Goal: Information Seeking & Learning: Check status

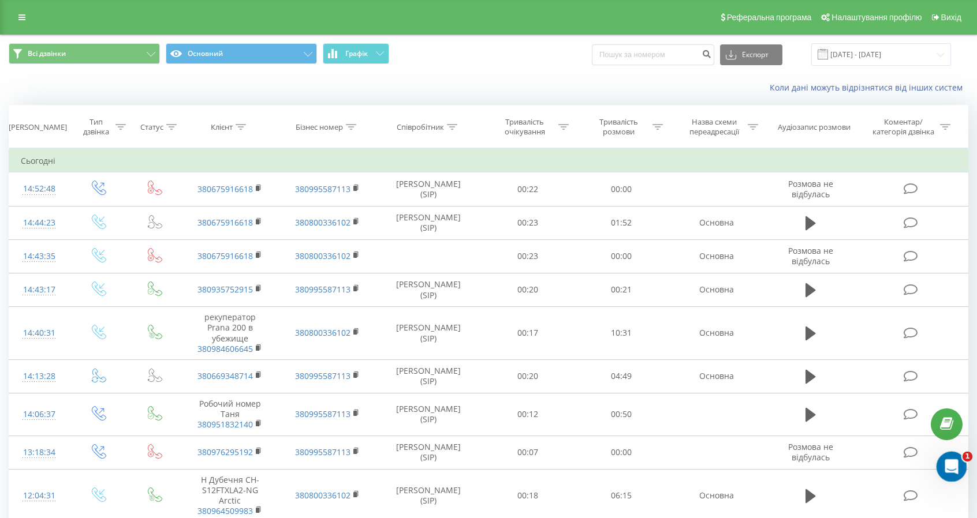
click at [955, 463] on icon "Открыть службу сообщений Intercom" at bounding box center [949, 465] width 19 height 19
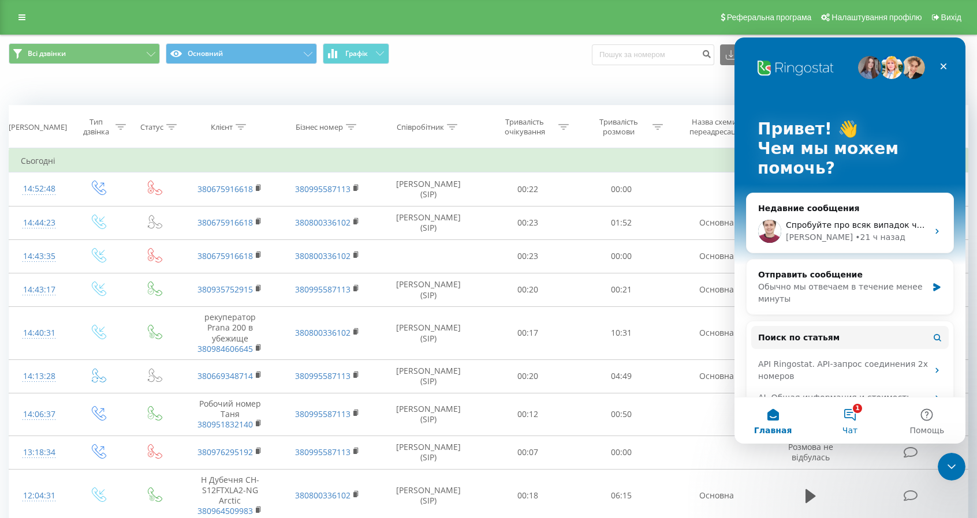
click at [853, 414] on button "1 Чат" at bounding box center [849, 421] width 77 height 46
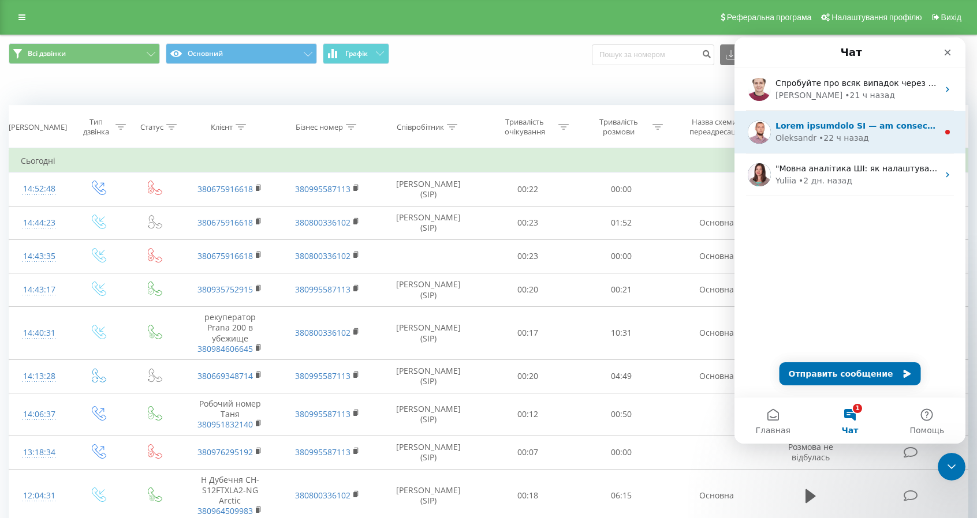
click at [910, 138] on div "Oleksandr • 22 ч назад" at bounding box center [856, 138] width 163 height 12
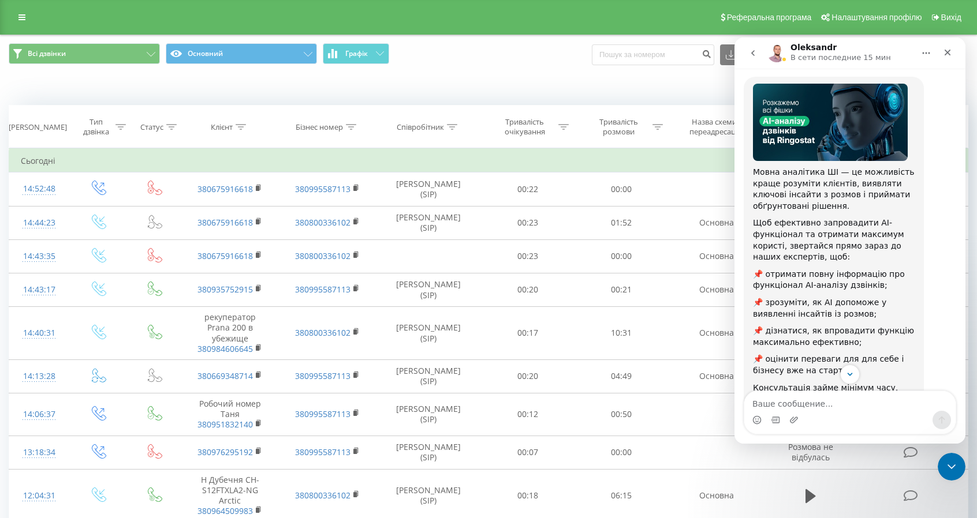
scroll to position [113, 0]
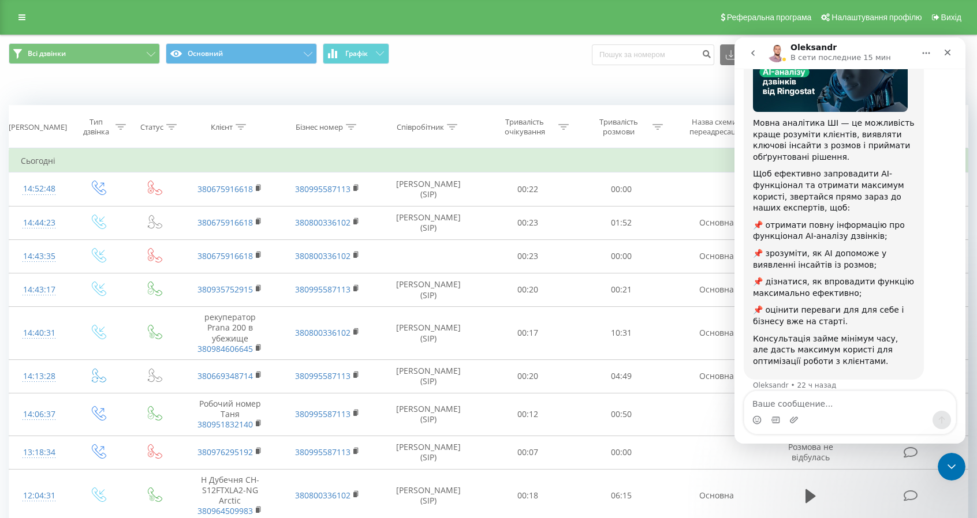
click at [756, 51] on icon "go back" at bounding box center [752, 52] width 9 height 9
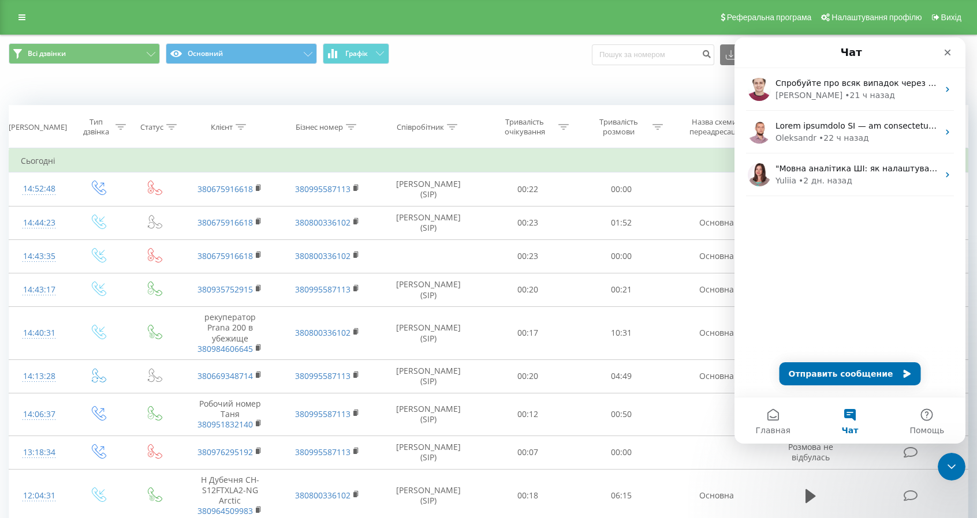
scroll to position [0, 0]
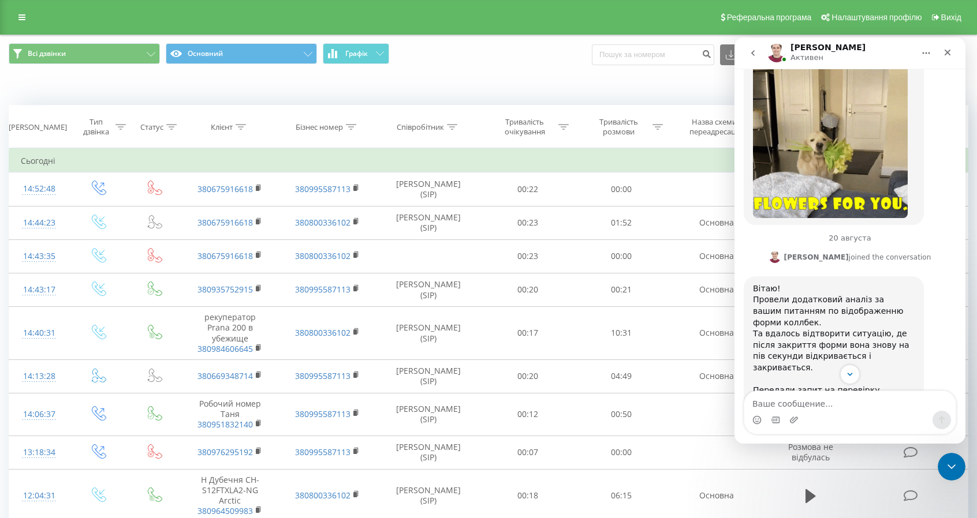
scroll to position [10580, 0]
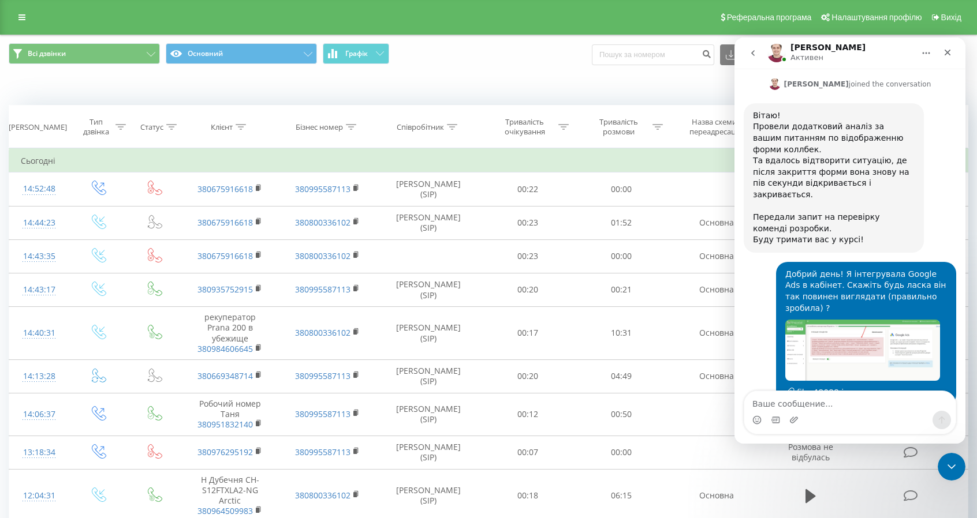
click at [509, 81] on div "Коли дані можуть відрізнятися вiд інших систем" at bounding box center [489, 88] width 976 height 28
click at [943, 49] on icon "Закрыть" at bounding box center [947, 52] width 9 height 9
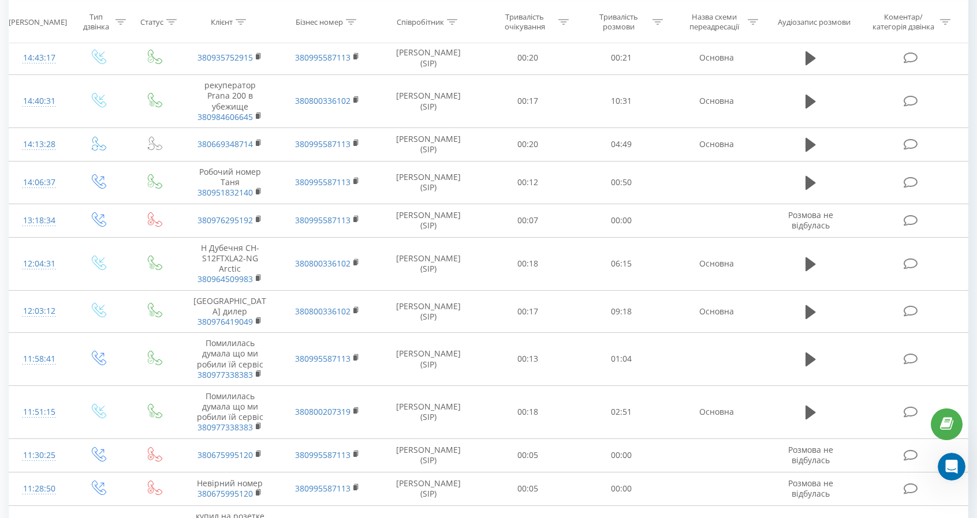
scroll to position [0, 0]
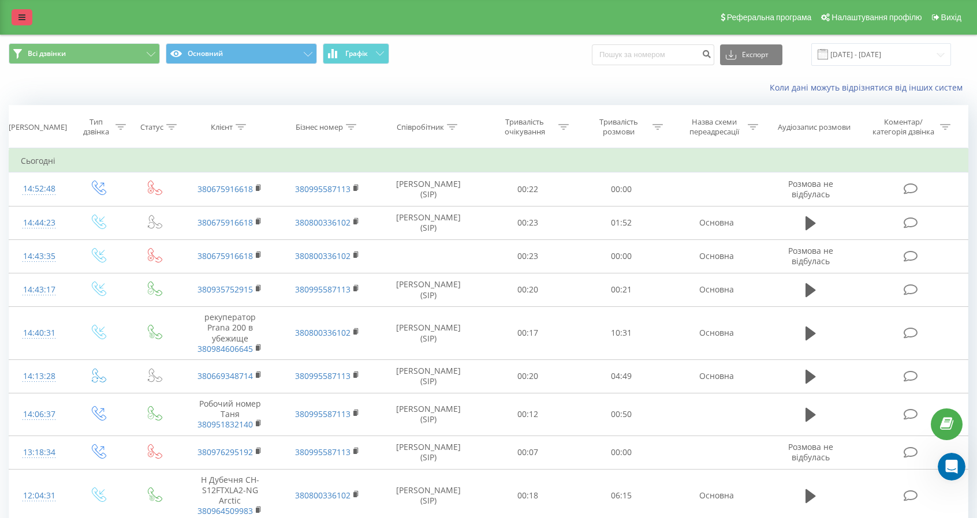
click at [21, 21] on link at bounding box center [22, 17] width 21 height 16
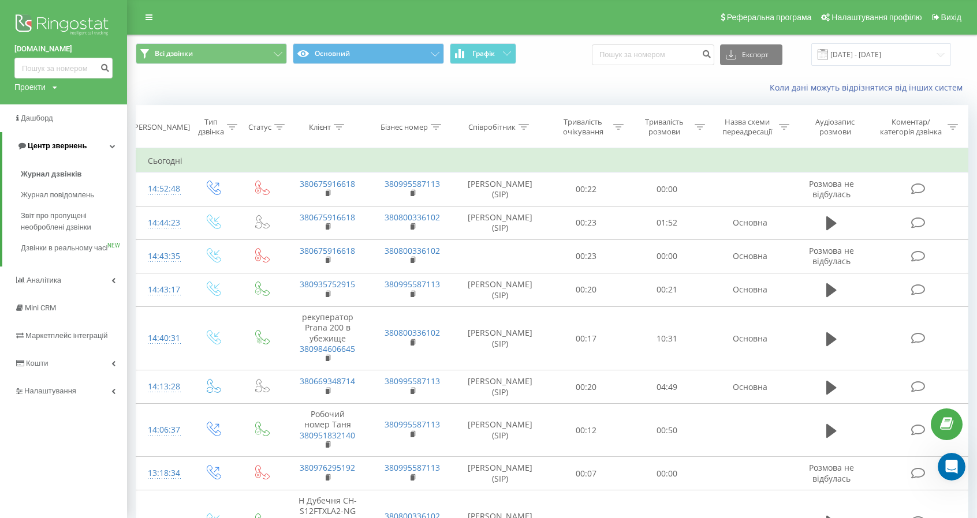
click at [44, 143] on span "Центр звернень" at bounding box center [57, 145] width 59 height 9
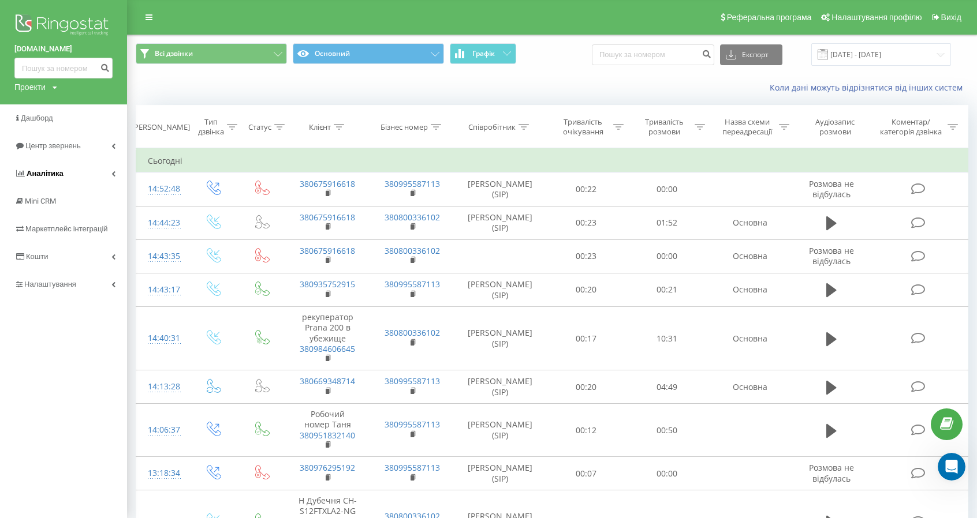
click at [42, 178] on span "Аналiтика" at bounding box center [45, 173] width 37 height 9
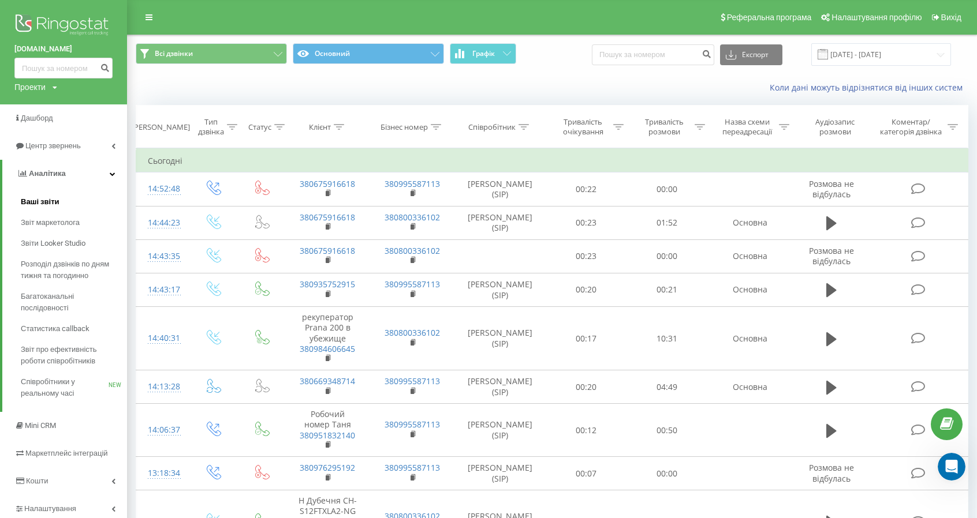
click at [42, 198] on span "Ваші звіти" at bounding box center [40, 202] width 39 height 12
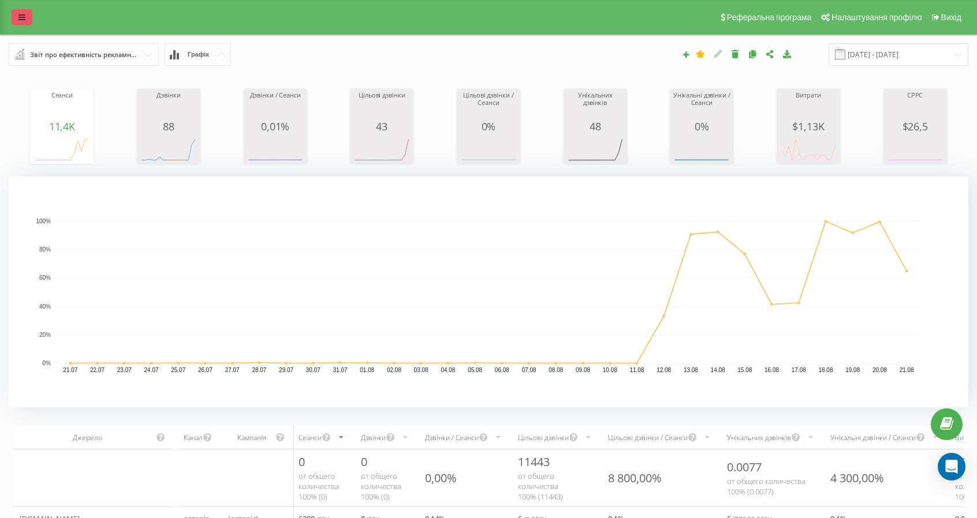
click at [20, 18] on icon at bounding box center [21, 17] width 7 height 8
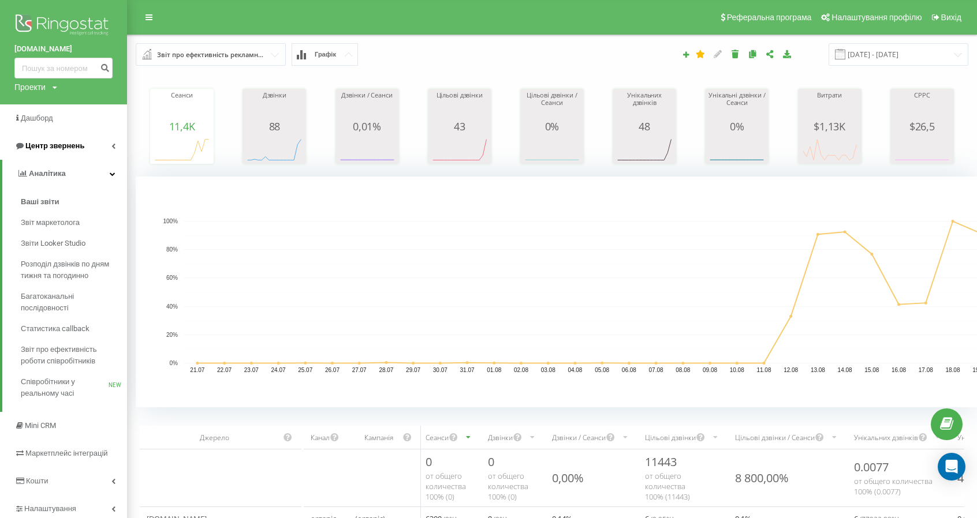
click at [73, 147] on span "Центр звернень" at bounding box center [54, 145] width 59 height 9
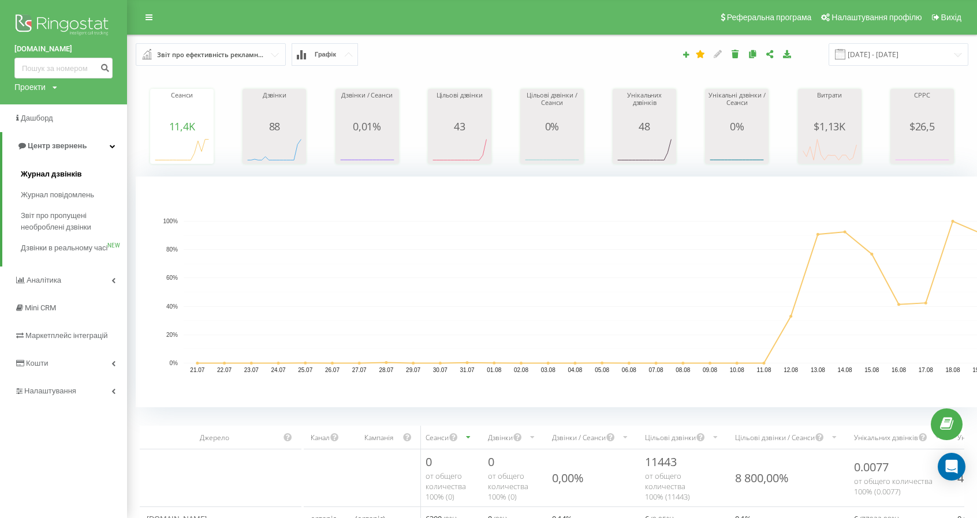
click at [64, 177] on span "Журнал дзвінків" at bounding box center [51, 175] width 61 height 12
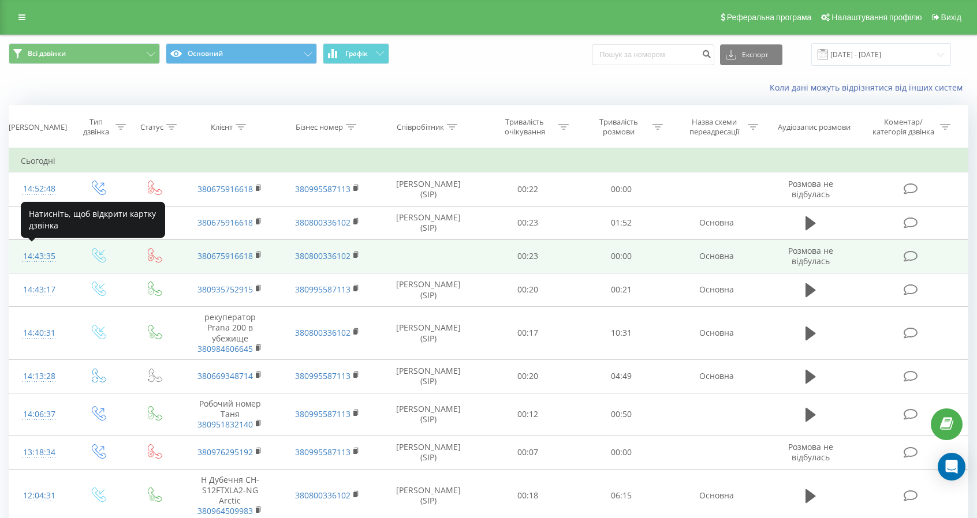
click at [39, 255] on div "14:43:35" at bounding box center [39, 256] width 36 height 23
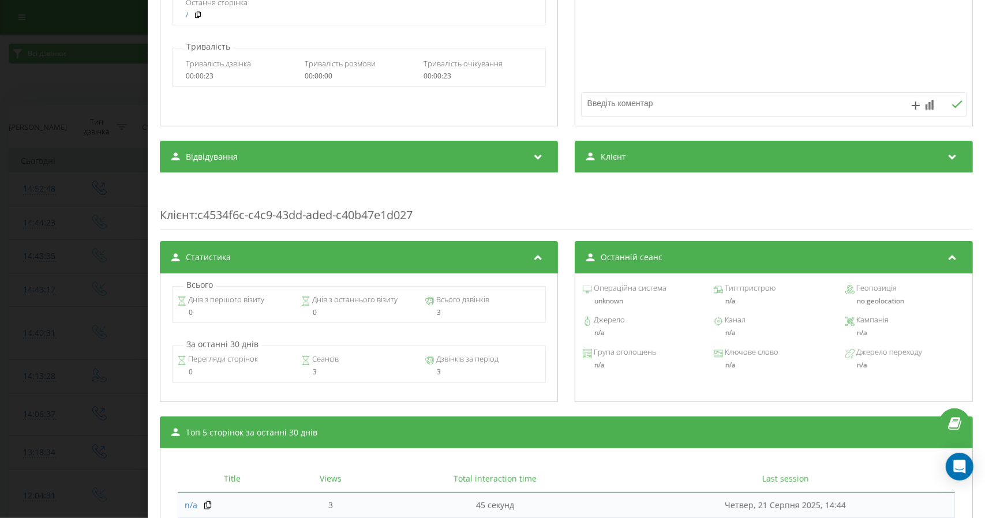
scroll to position [231, 0]
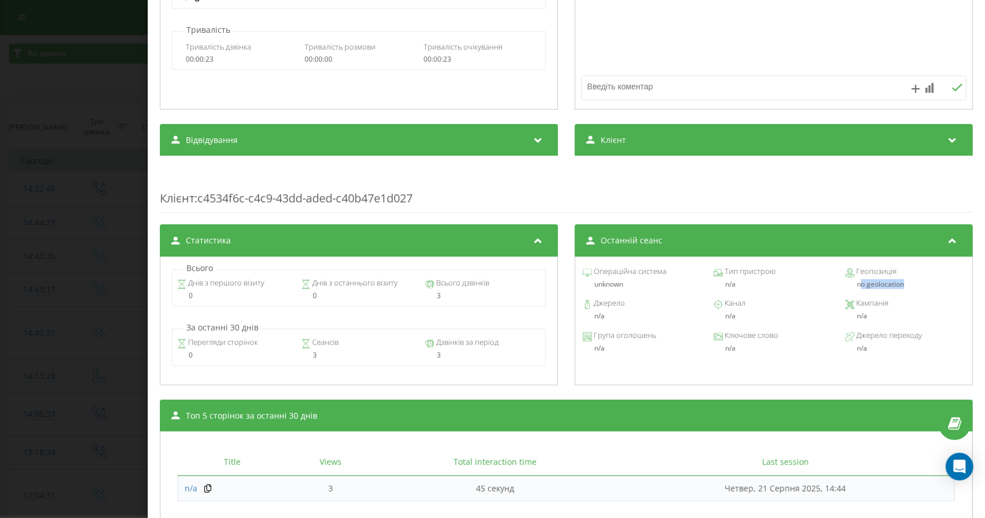
drag, startPoint x: 854, startPoint y: 287, endPoint x: 898, endPoint y: 286, distance: 44.5
click at [898, 286] on div "no geolocation" at bounding box center [906, 285] width 120 height 8
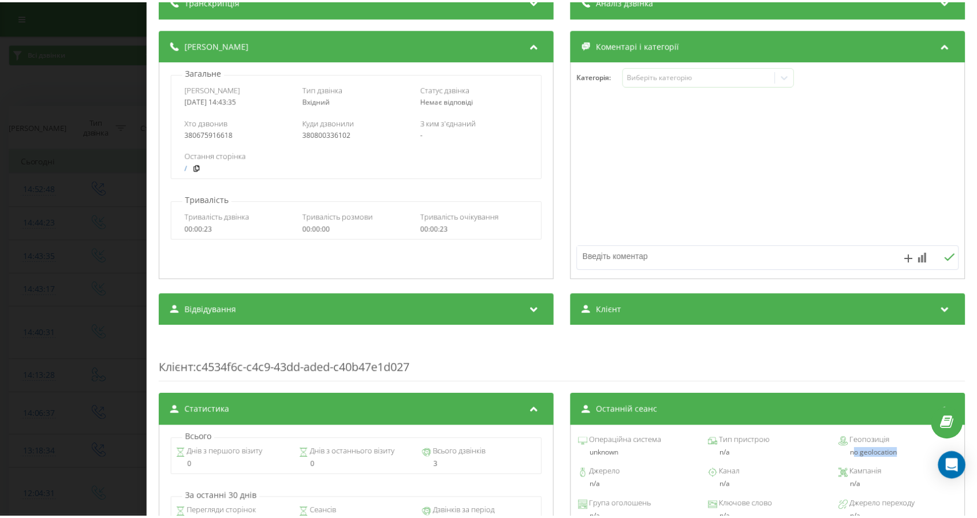
scroll to position [0, 0]
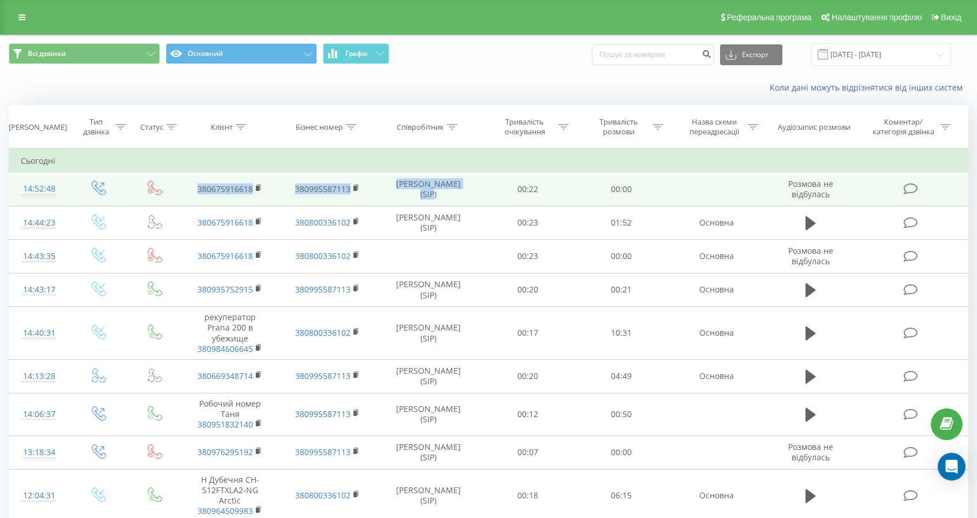
drag, startPoint x: 99, startPoint y: 189, endPoint x: 418, endPoint y: 190, distance: 318.7
click at [418, 190] on tr "14:52:48 380675916618 380995587113 Марина Марковська (SIP) 00:22 00:00 Розмова …" at bounding box center [488, 189] width 959 height 33
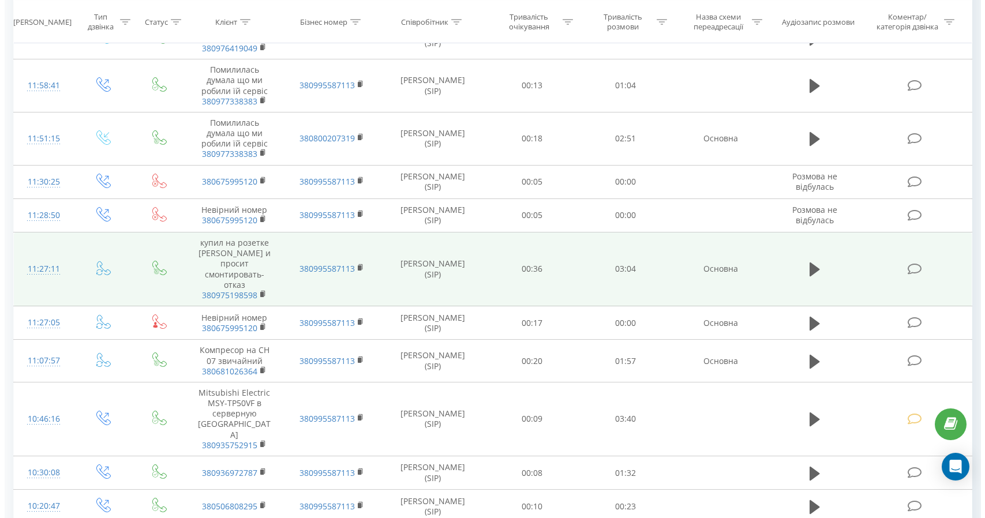
scroll to position [520, 0]
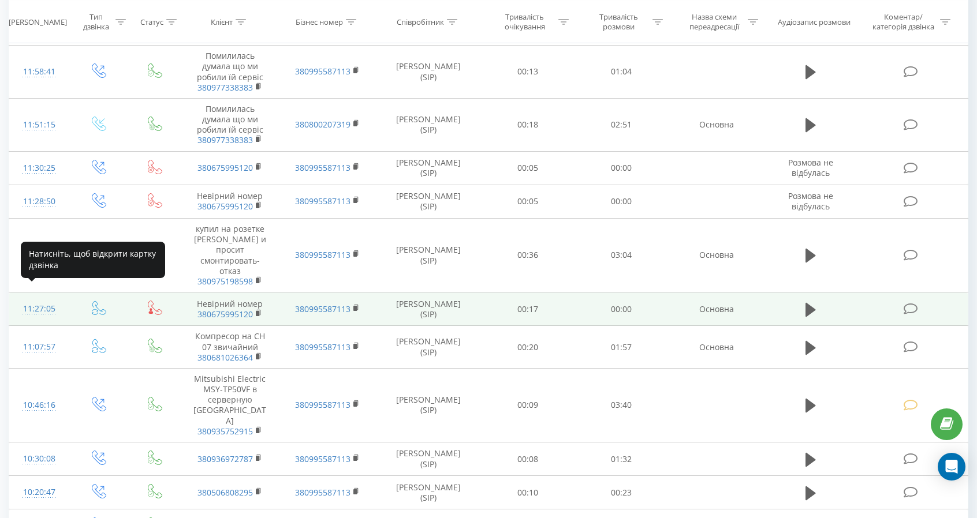
click at [32, 298] on div "11:27:05" at bounding box center [39, 309] width 36 height 23
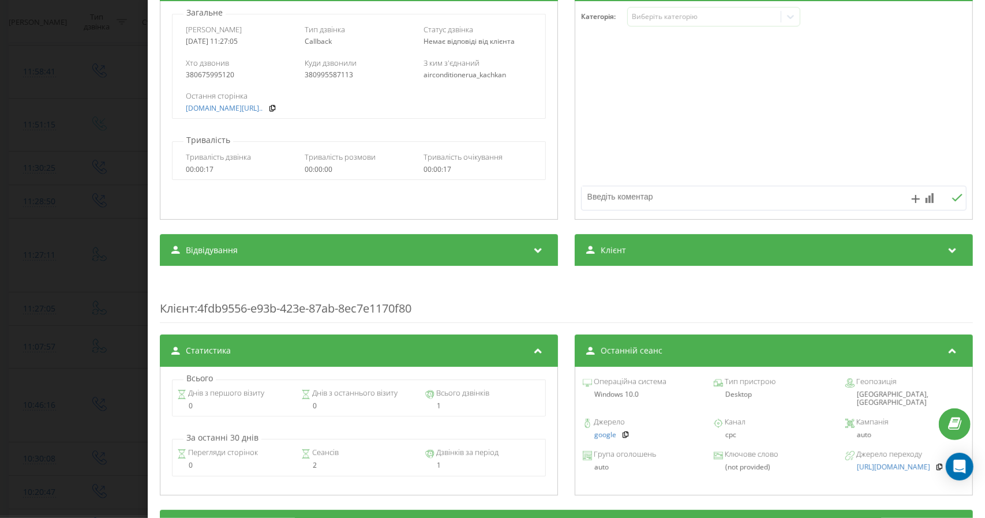
scroll to position [115, 0]
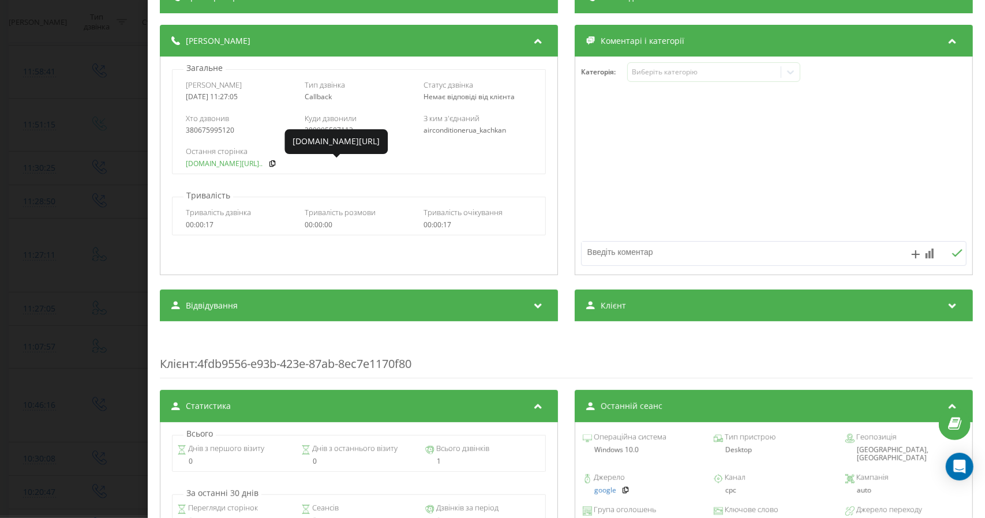
click at [225, 163] on link "air-conditioner.ua/uk/ko..." at bounding box center [224, 164] width 77 height 8
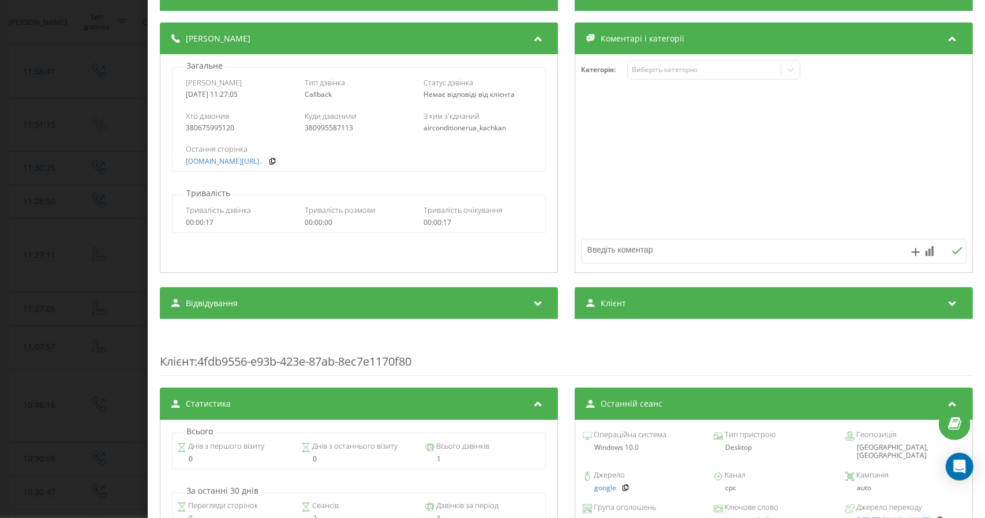
scroll to position [231, 0]
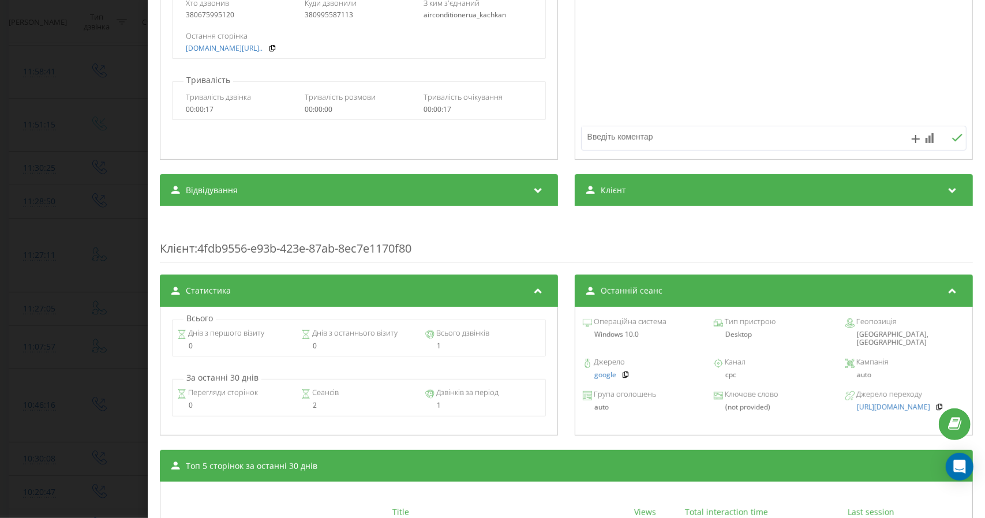
click at [313, 188] on div "Відвідування" at bounding box center [359, 190] width 398 height 32
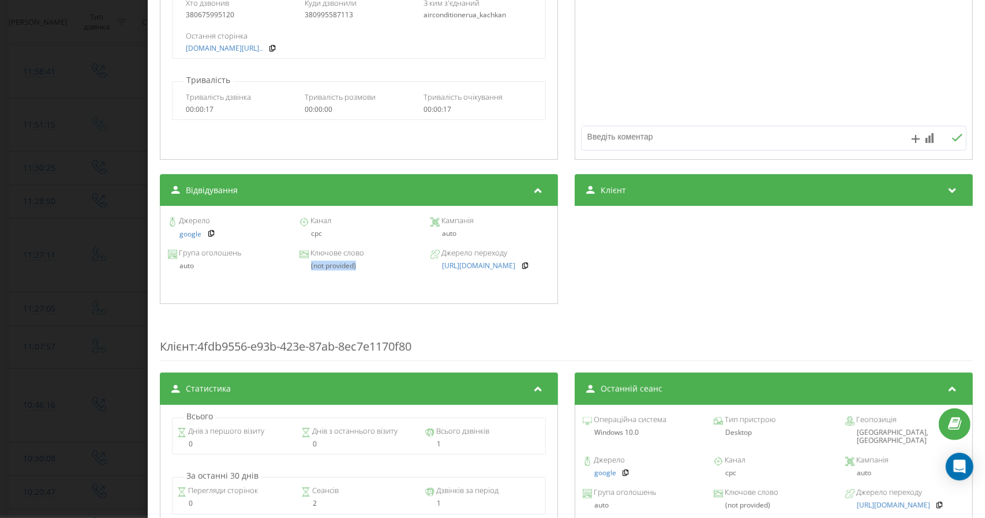
drag, startPoint x: 308, startPoint y: 266, endPoint x: 359, endPoint y: 269, distance: 50.9
click at [359, 269] on div "(not provided)" at bounding box center [360, 266] width 120 height 8
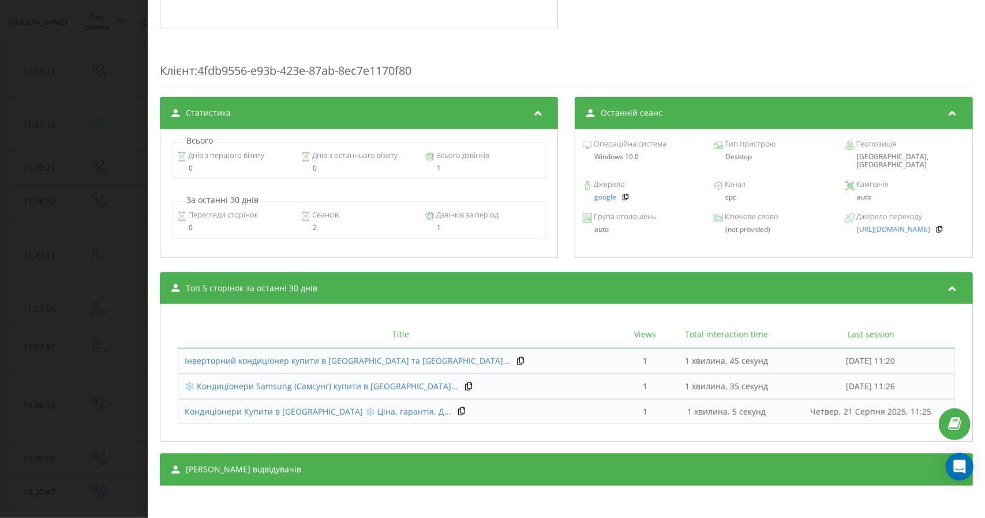
scroll to position [508, 0]
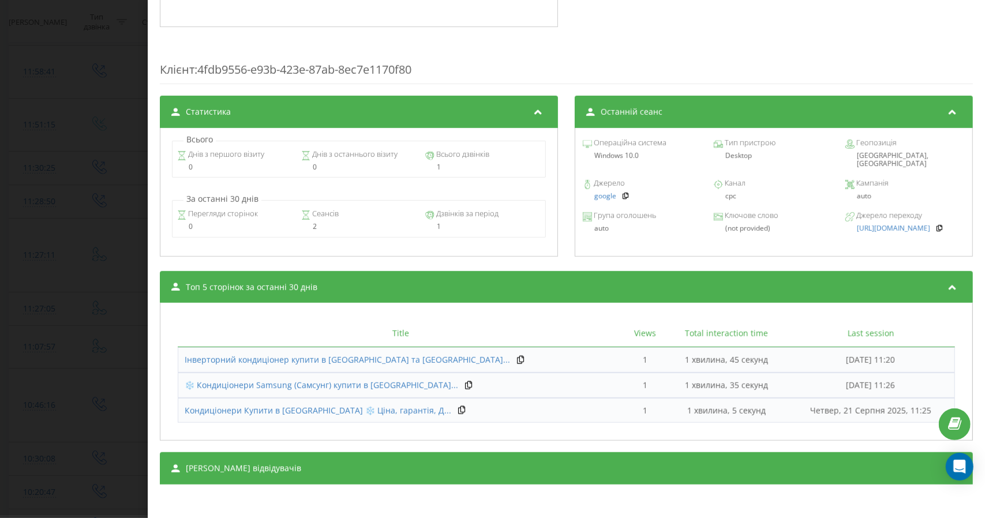
click at [216, 470] on span "Сеанси відвідувачів" at bounding box center [243, 469] width 115 height 12
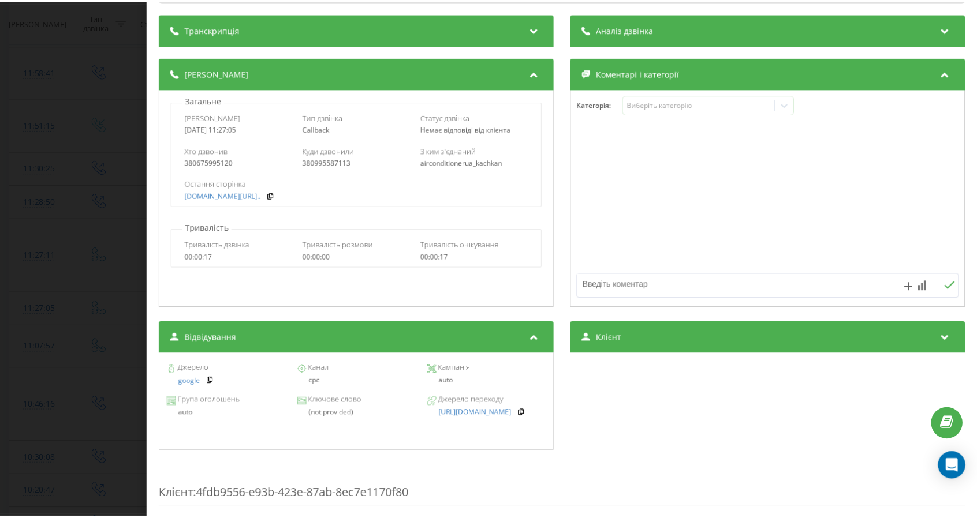
scroll to position [0, 0]
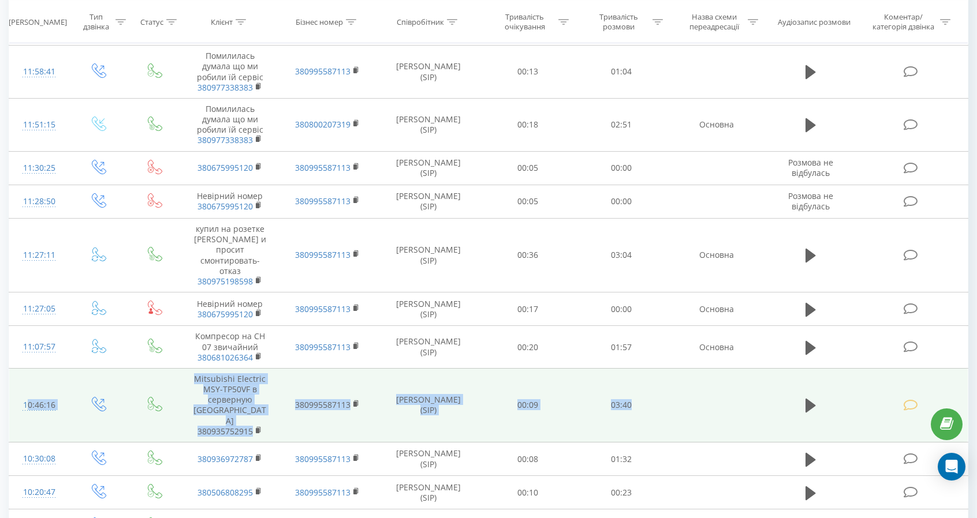
drag, startPoint x: 643, startPoint y: 380, endPoint x: 18, endPoint y: 365, distance: 624.8
click at [18, 368] on tr "10:46:16 Mitsubishi Electric MSY-TP50VF в серверную Киев 380935752915 380995587…" at bounding box center [488, 405] width 959 height 74
